Goal: Information Seeking & Learning: Learn about a topic

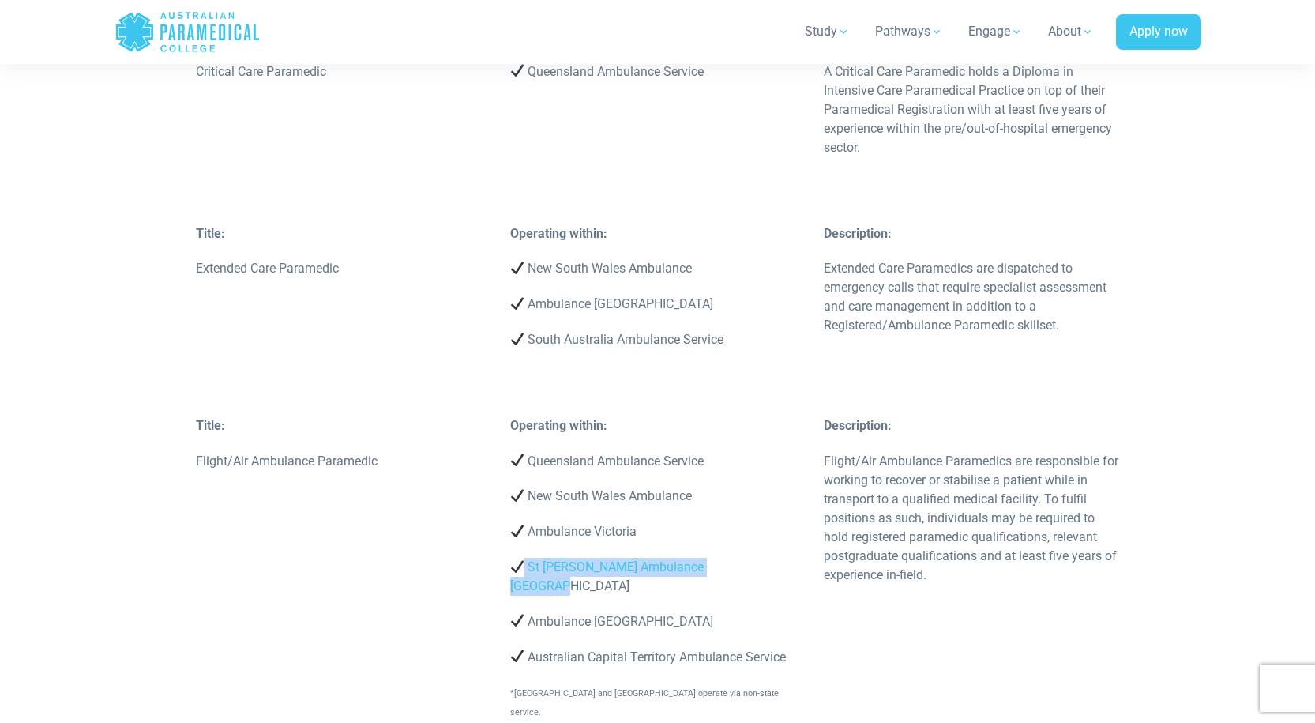
drag, startPoint x: 525, startPoint y: 412, endPoint x: 746, endPoint y: 404, distance: 220.5
click at [746, 416] on div "Operating within: Queensland Ambulance Service New South Wales Ambulance Ambula…" at bounding box center [658, 576] width 314 height 321
copy p "St [PERSON_NAME] Ambulance [GEOGRAPHIC_DATA]"
click at [792, 434] on div "Operating within: Queensland Ambulance Service New South Wales Ambulance Ambula…" at bounding box center [658, 576] width 314 height 321
drag, startPoint x: 750, startPoint y: 415, endPoint x: 503, endPoint y: 418, distance: 247.3
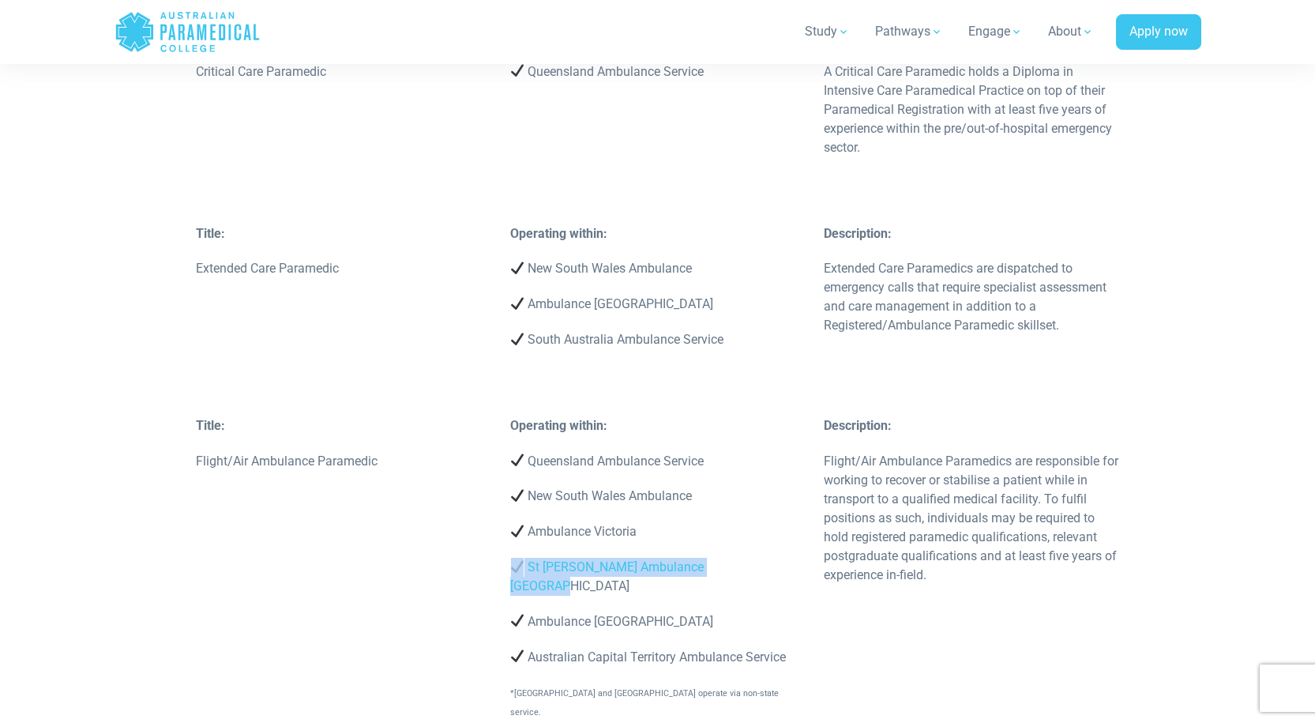
click at [503, 418] on div "Operating within: Queensland Ambulance Service New South Wales Ambulance Ambula…" at bounding box center [658, 576] width 314 height 321
copy p "St [PERSON_NAME] Ambulance [GEOGRAPHIC_DATA]"
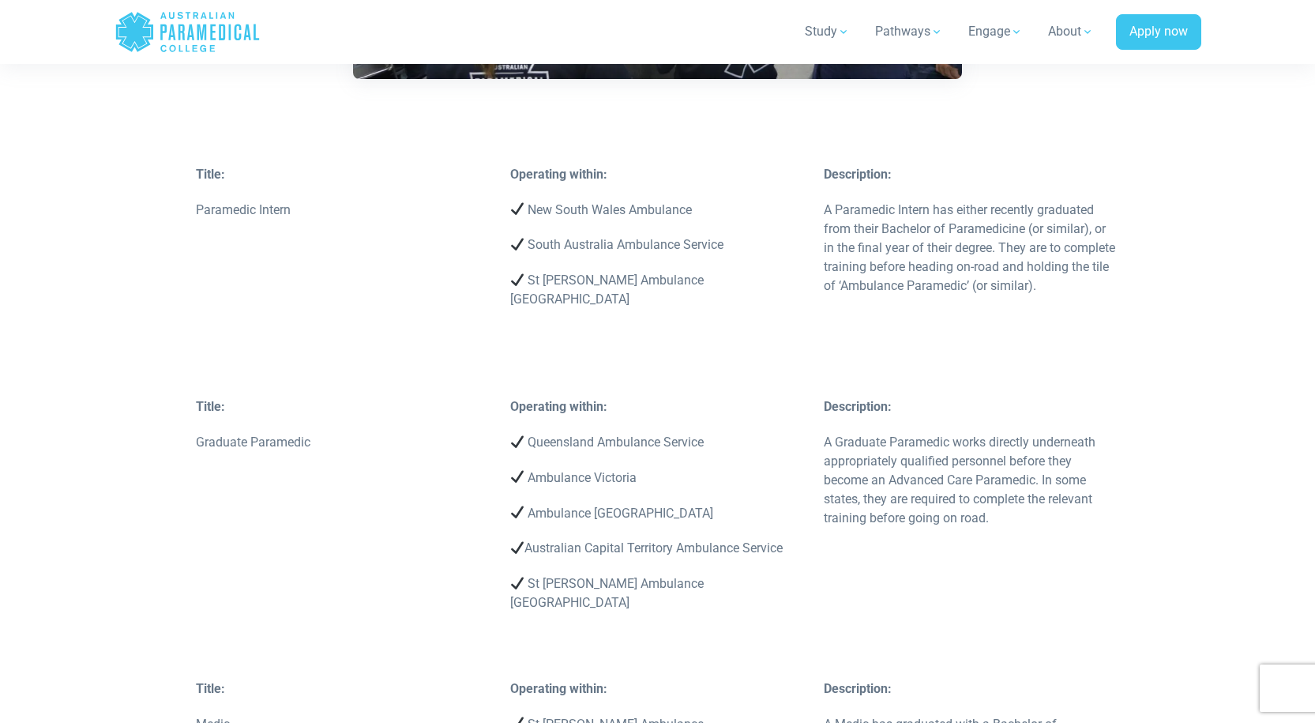
scroll to position [2370, 0]
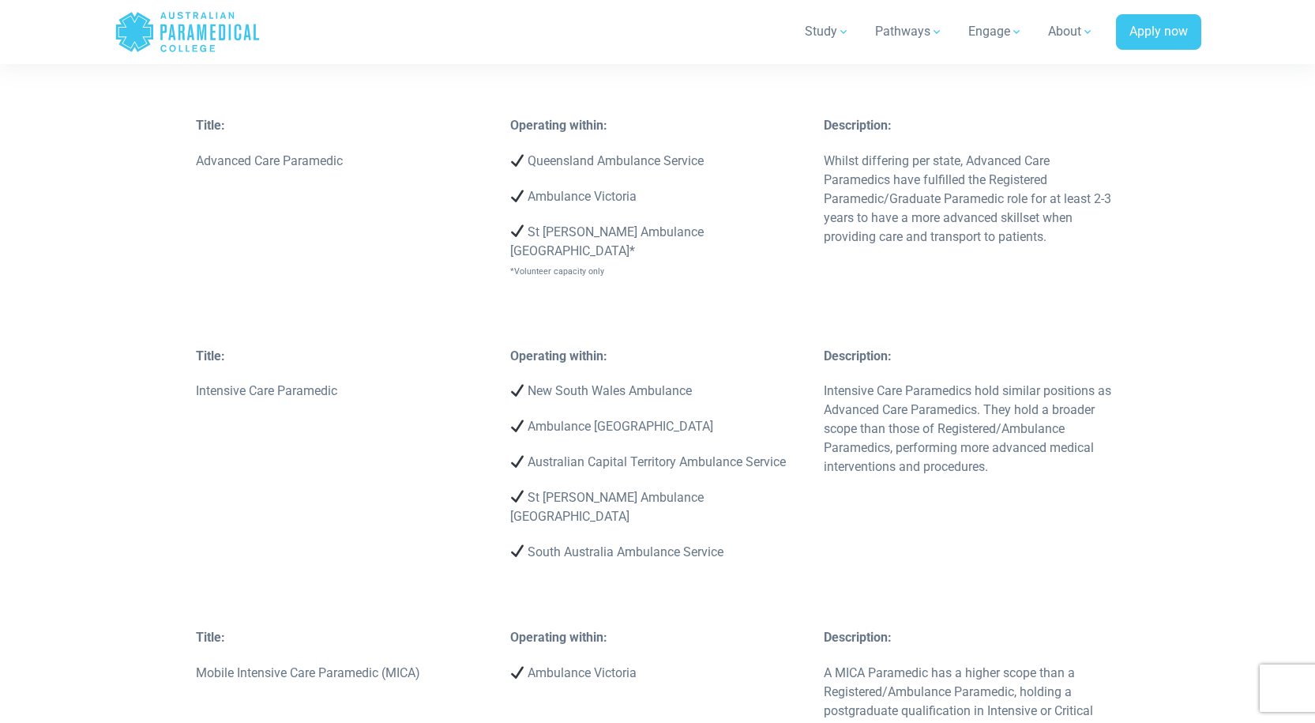
scroll to position [4168, 0]
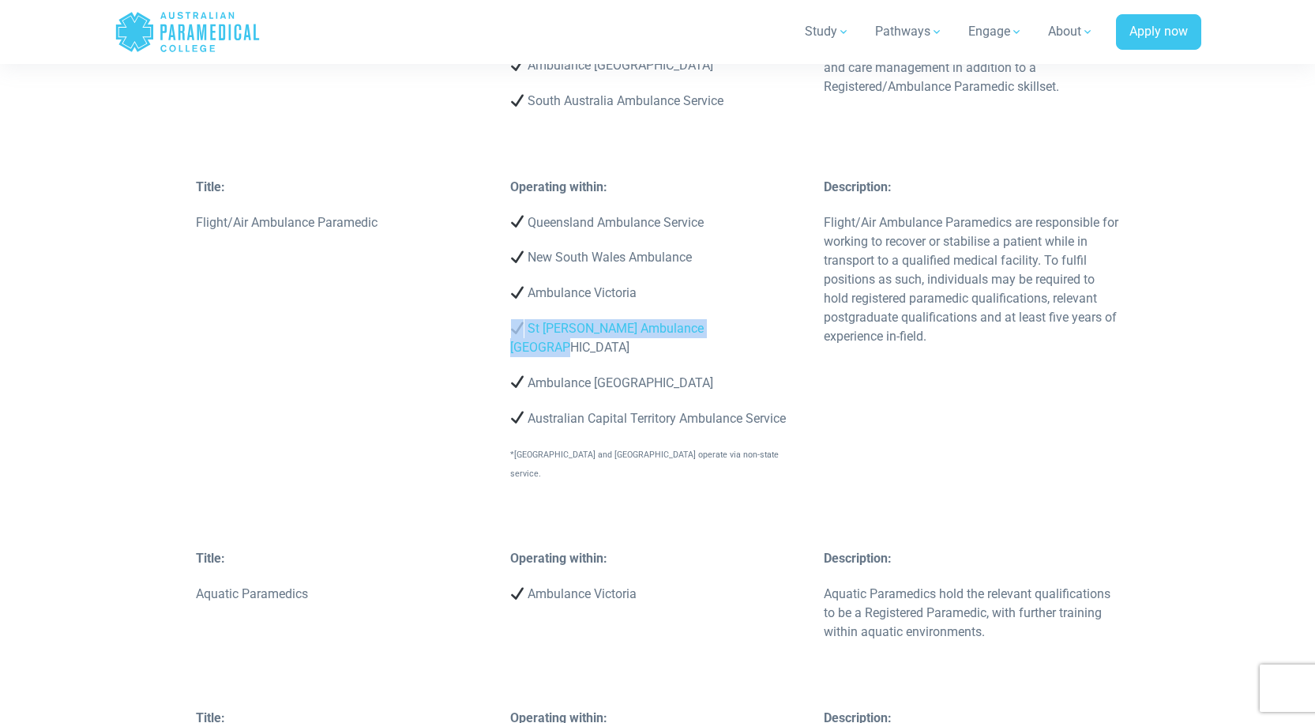
scroll to position [5135, 0]
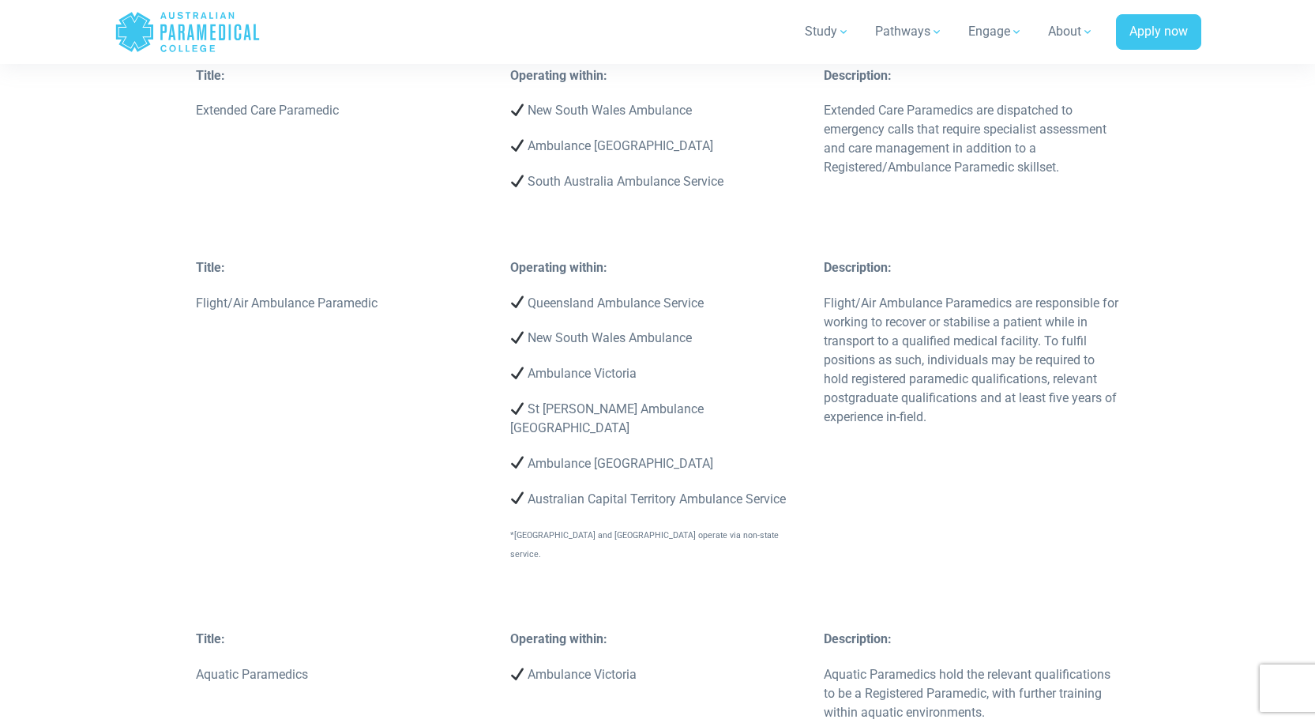
click at [710, 454] on p "Ambulance [GEOGRAPHIC_DATA]" at bounding box center [657, 463] width 295 height 19
